Goal: Navigation & Orientation: Find specific page/section

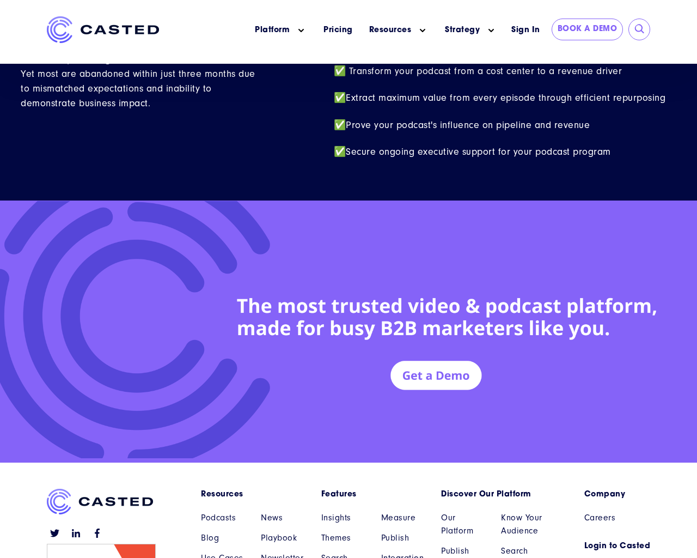
scroll to position [4764, 0]
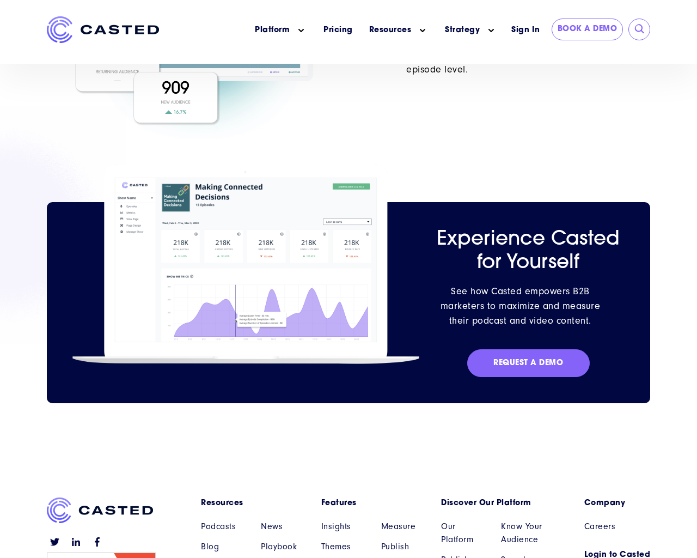
scroll to position [959, 0]
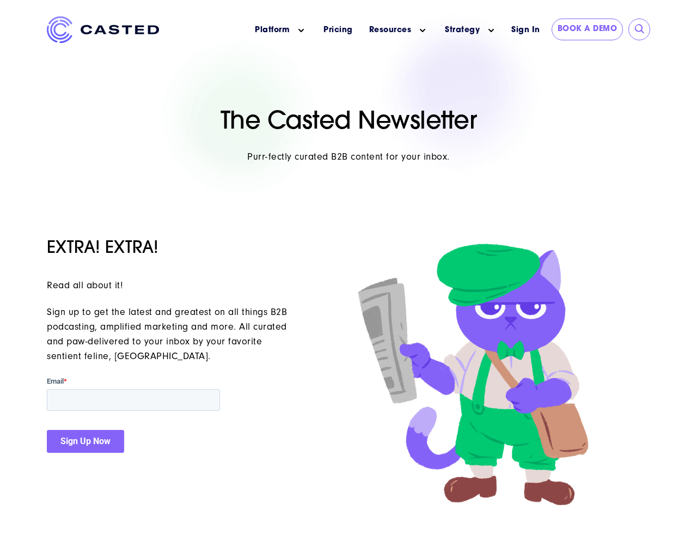
scroll to position [226, 0]
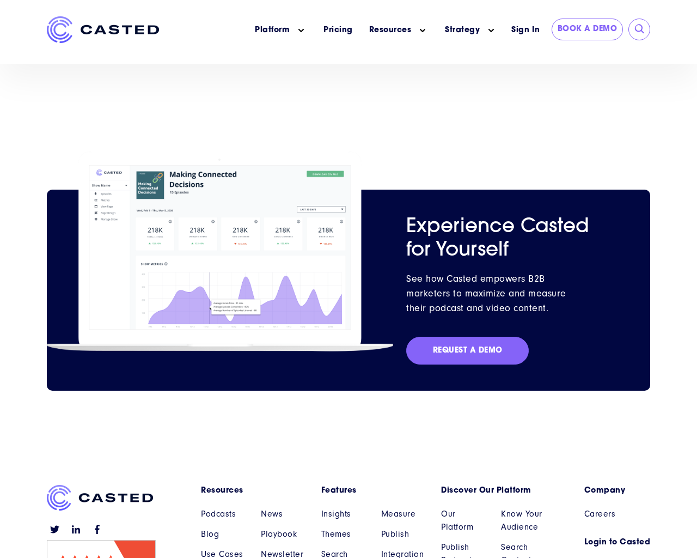
scroll to position [2036, 0]
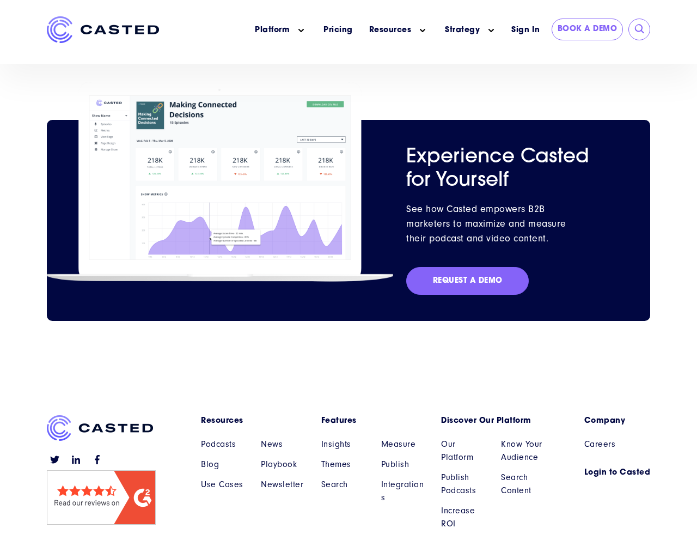
scroll to position [2036, 0]
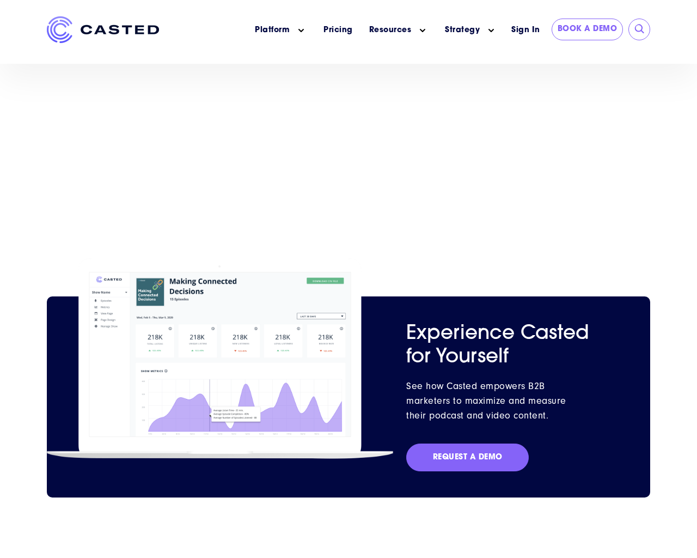
scroll to position [1617, 0]
